Goal: Task Accomplishment & Management: Complete application form

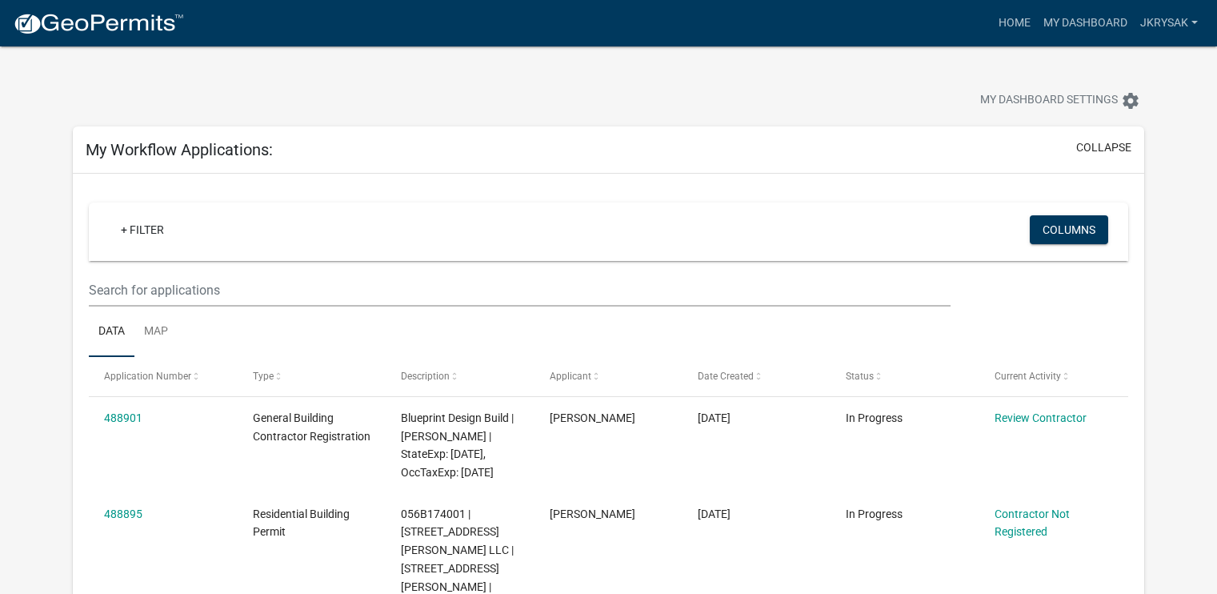
scroll to position [160, 0]
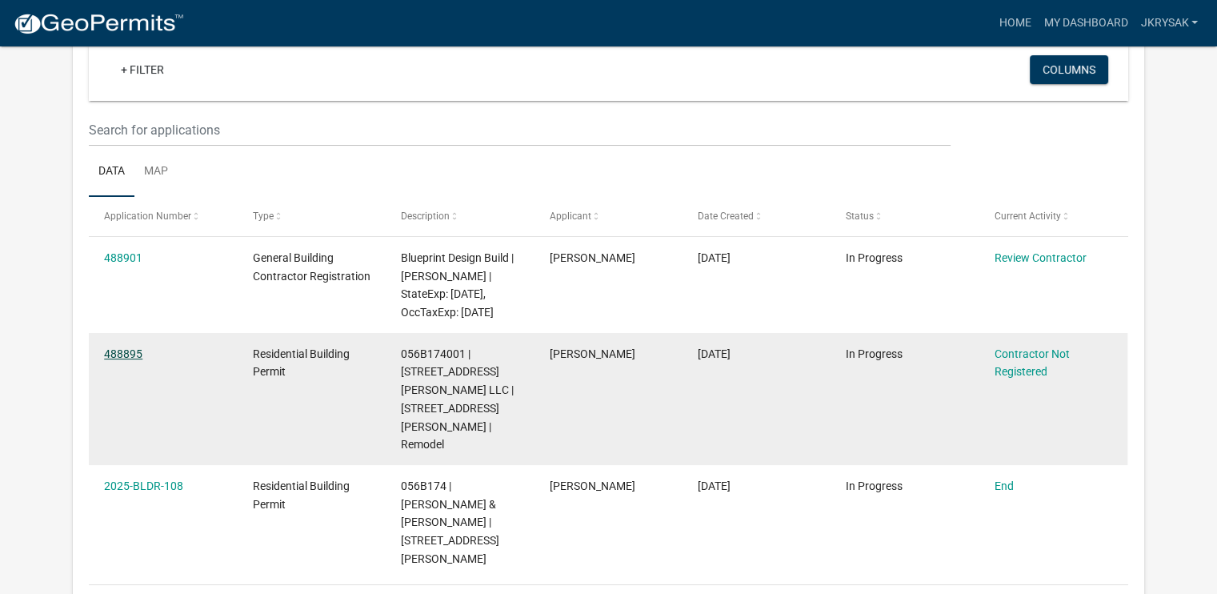
click at [138, 360] on link "488895" at bounding box center [123, 353] width 38 height 13
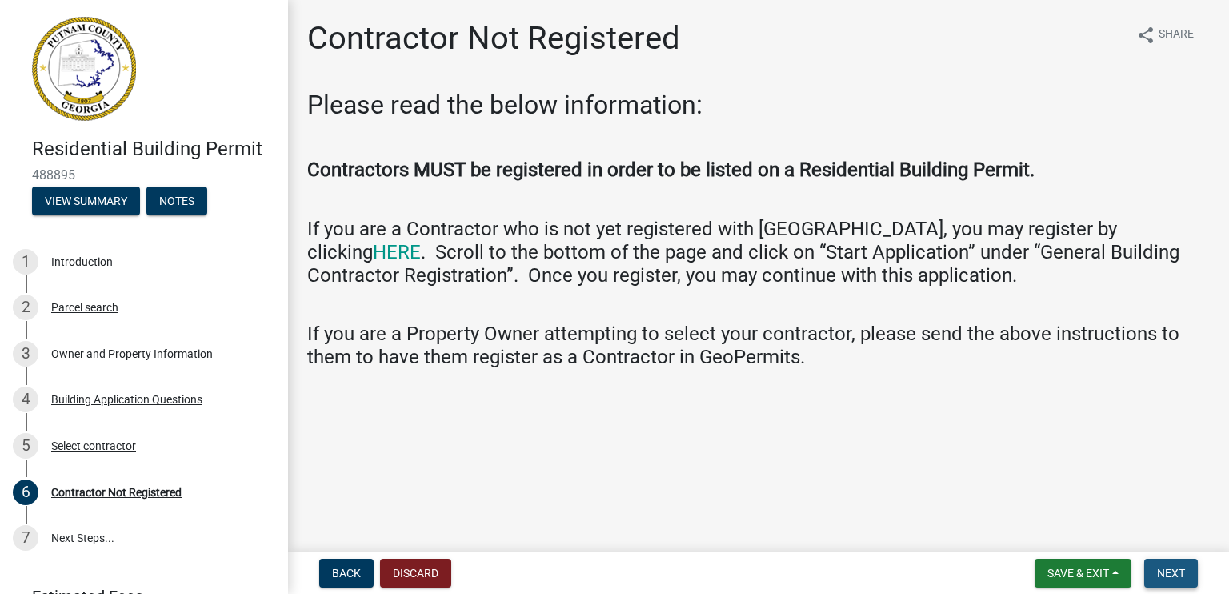
click at [1168, 578] on span "Next" at bounding box center [1171, 573] width 28 height 13
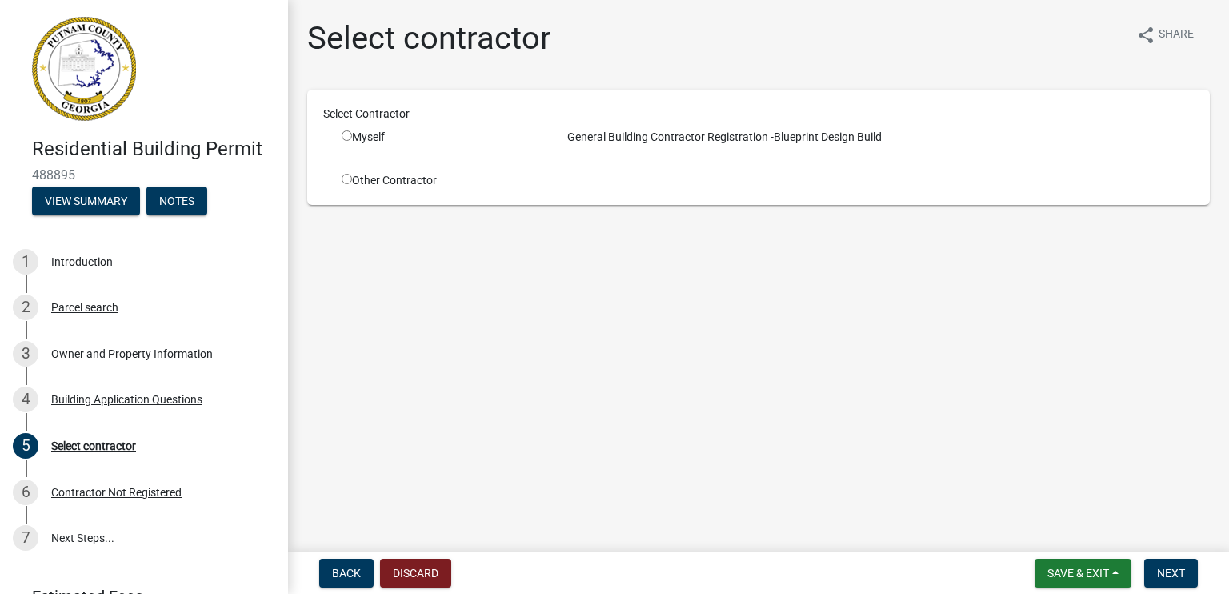
click at [347, 182] on input "radio" at bounding box center [347, 179] width 10 height 10
radio input "true"
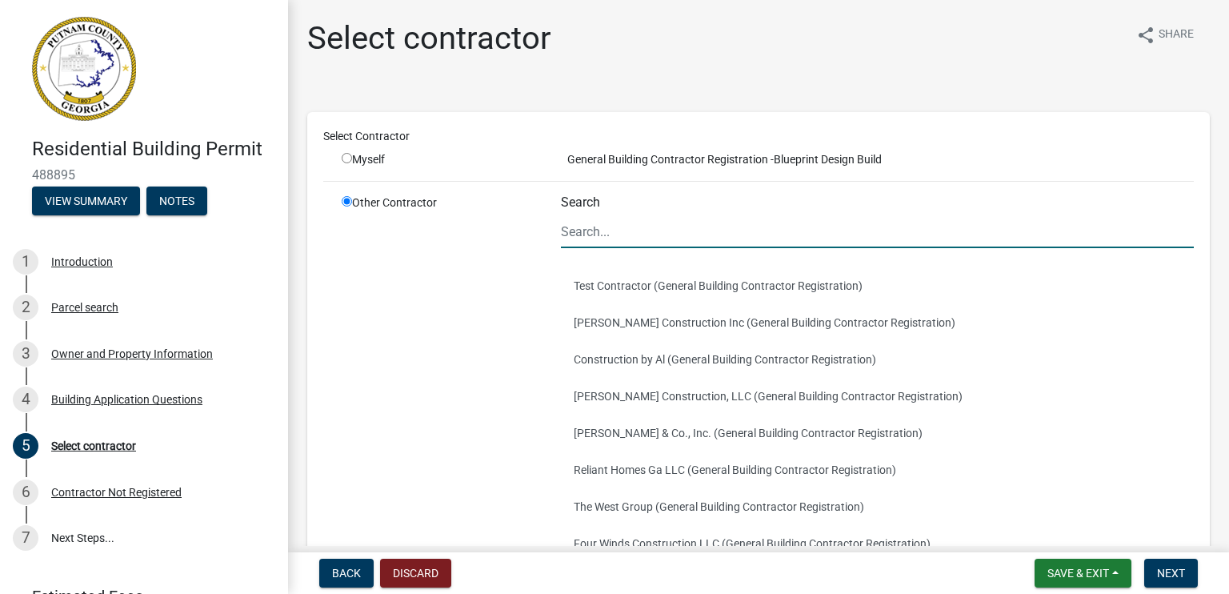
click at [611, 230] on input "Search" at bounding box center [877, 231] width 633 height 33
type input "blueprint design build"
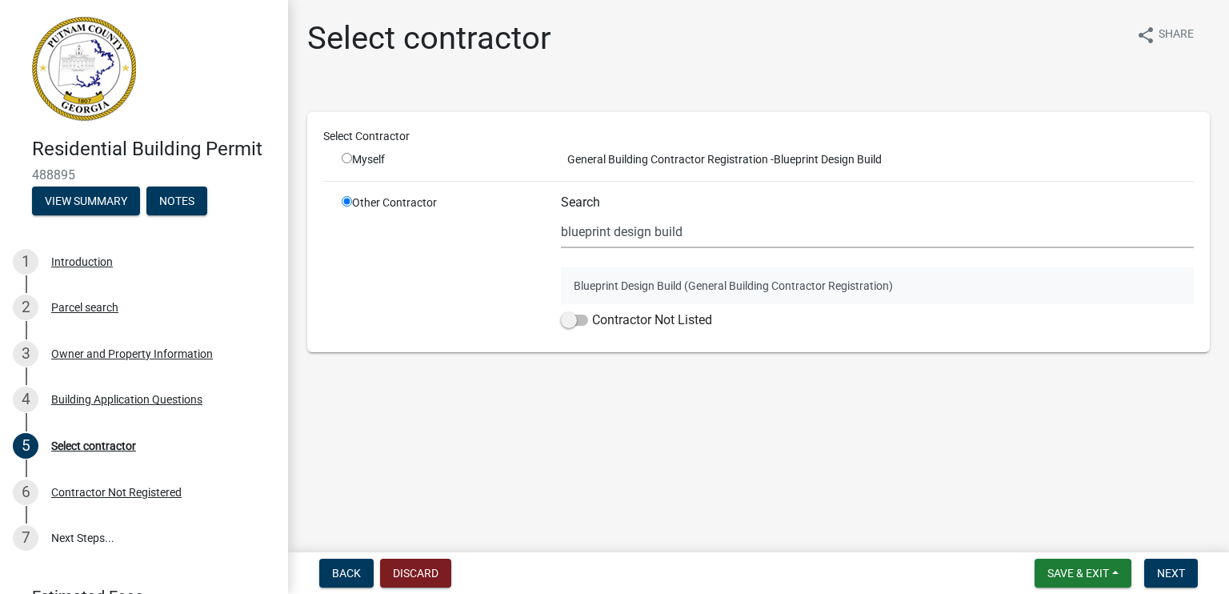
click at [648, 287] on button "Blueprint Design Build (General Building Contractor Registration)" at bounding box center [877, 285] width 633 height 37
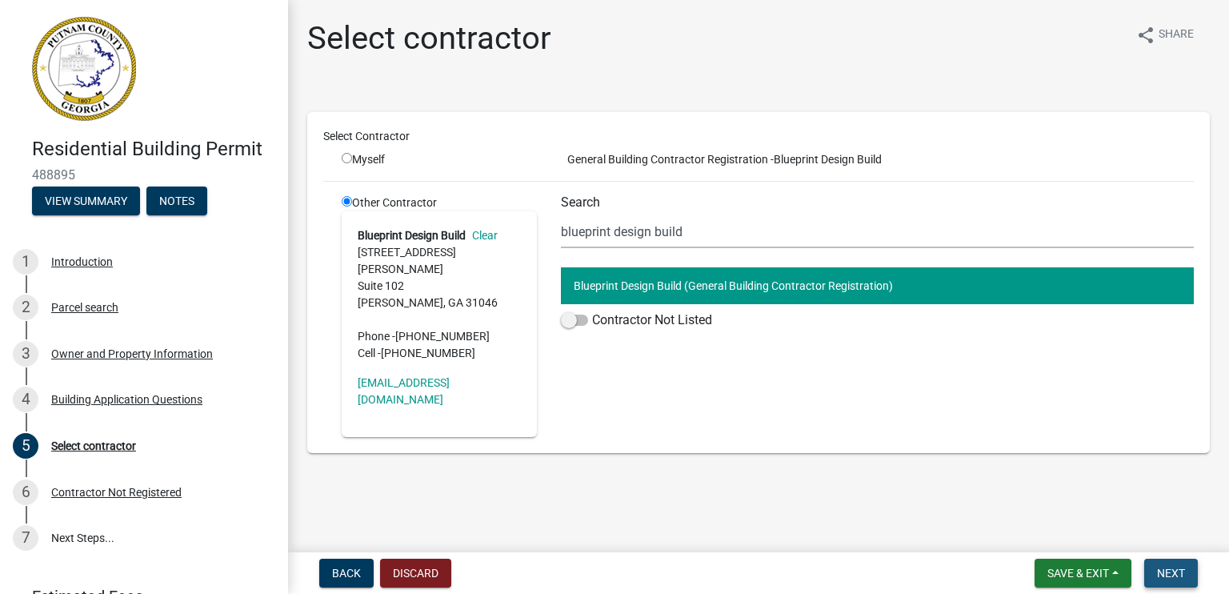
click at [1164, 579] on span "Next" at bounding box center [1171, 573] width 28 height 13
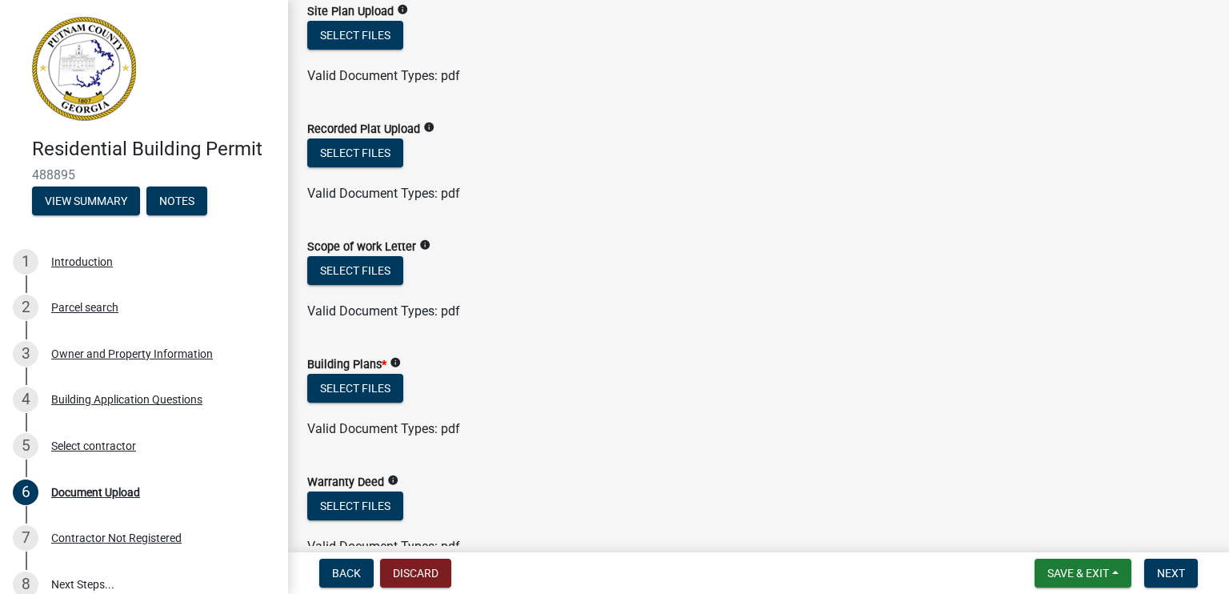
scroll to position [480, 0]
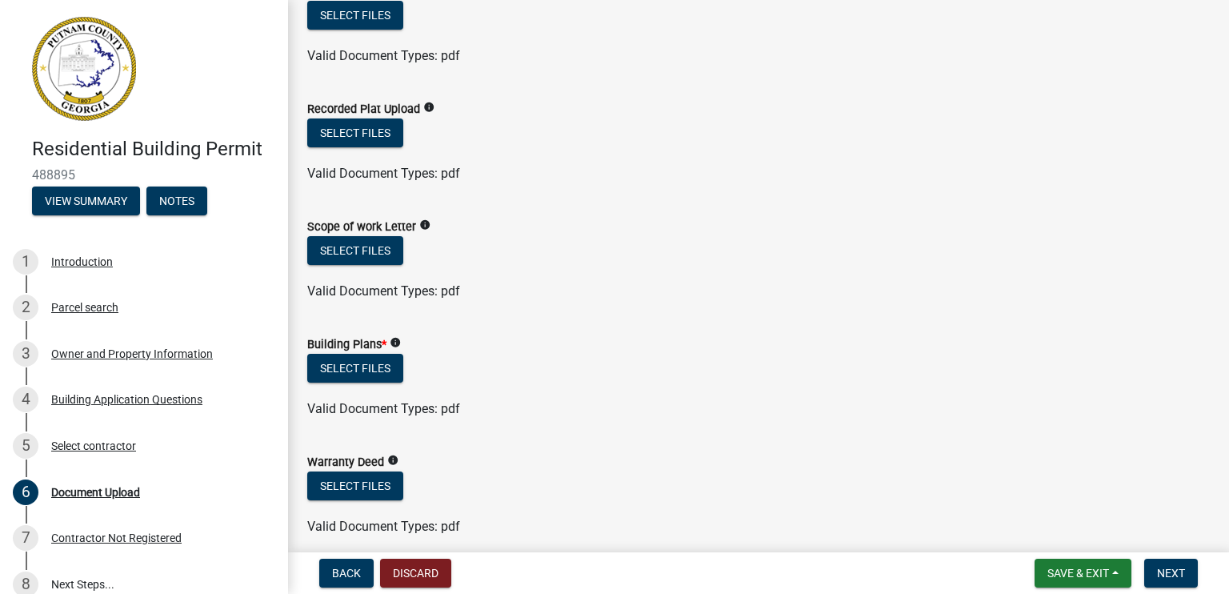
click at [396, 342] on icon "info" at bounding box center [395, 342] width 11 height 11
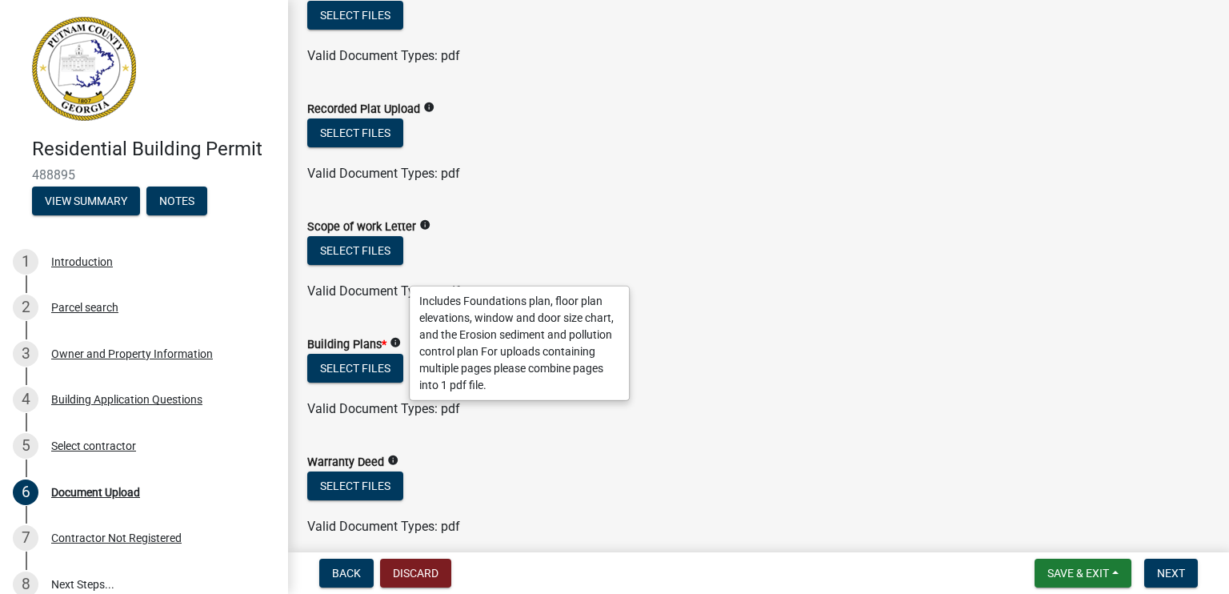
click at [926, 209] on form "Scope of work Letter info Select files Valid Document Types: pdf" at bounding box center [758, 249] width 903 height 103
